Goal: Task Accomplishment & Management: Use online tool/utility

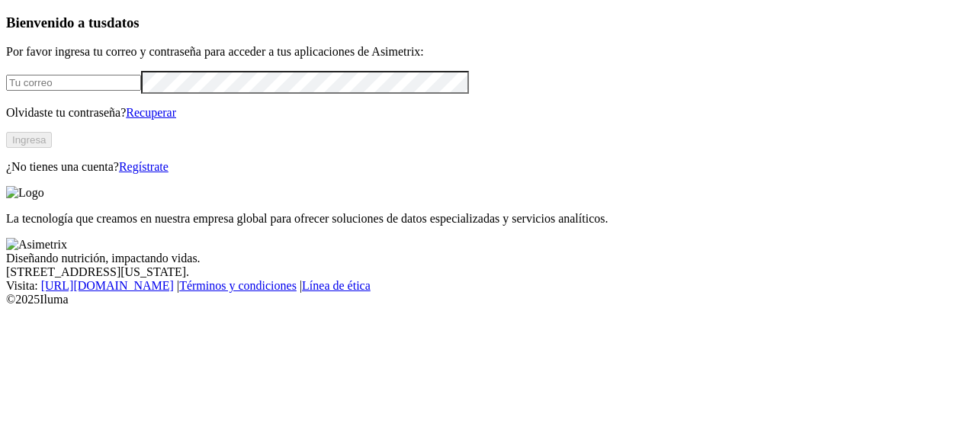
type input "[EMAIL_ADDRESS][DOMAIN_NAME]"
click at [52, 148] on button "Ingresa" at bounding box center [29, 140] width 46 height 16
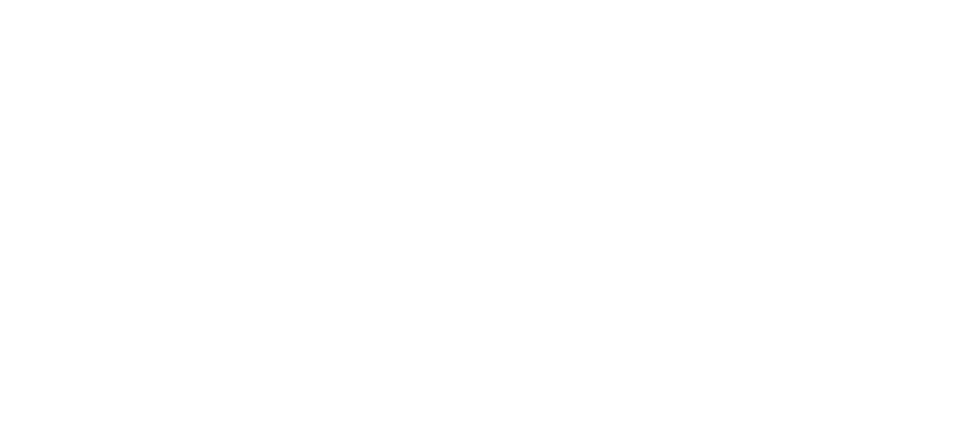
click at [296, 362] on div at bounding box center [494, 223] width 976 height 446
